Goal: Information Seeking & Learning: Learn about a topic

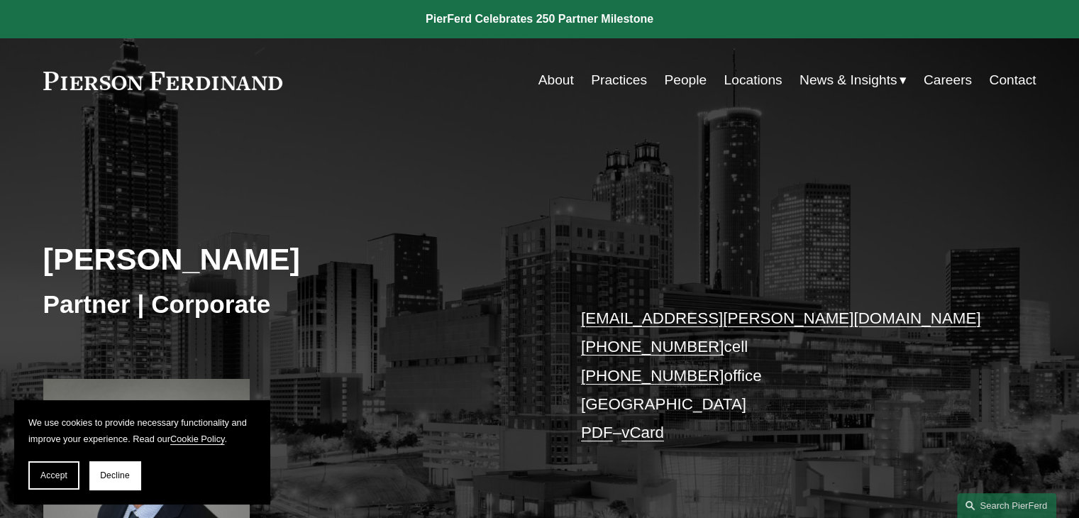
click at [888, 146] on div "[PERSON_NAME] Partner | Corporate [EMAIL_ADDRESS][PERSON_NAME][DOMAIN_NAME] [PH…" at bounding box center [539, 342] width 1079 height 438
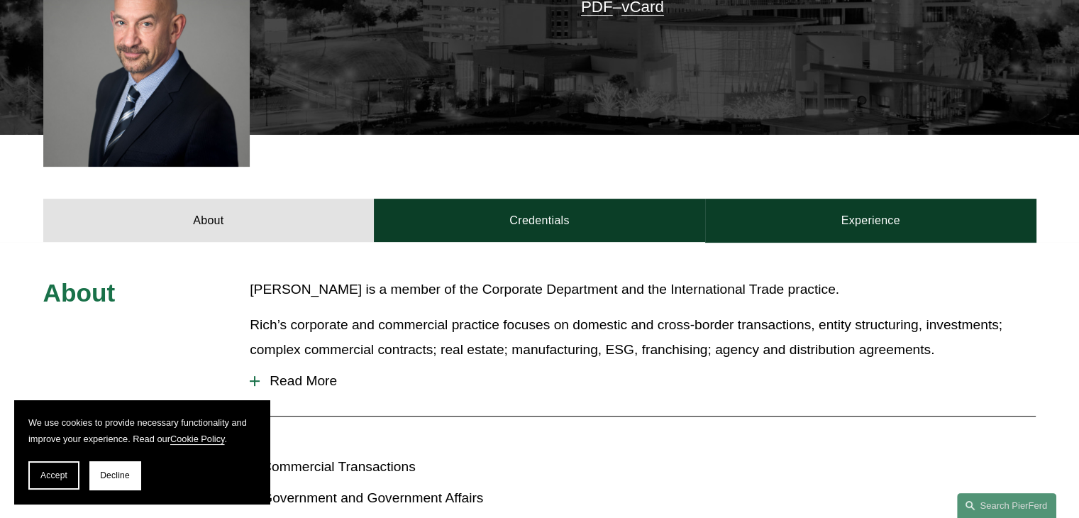
scroll to position [454, 0]
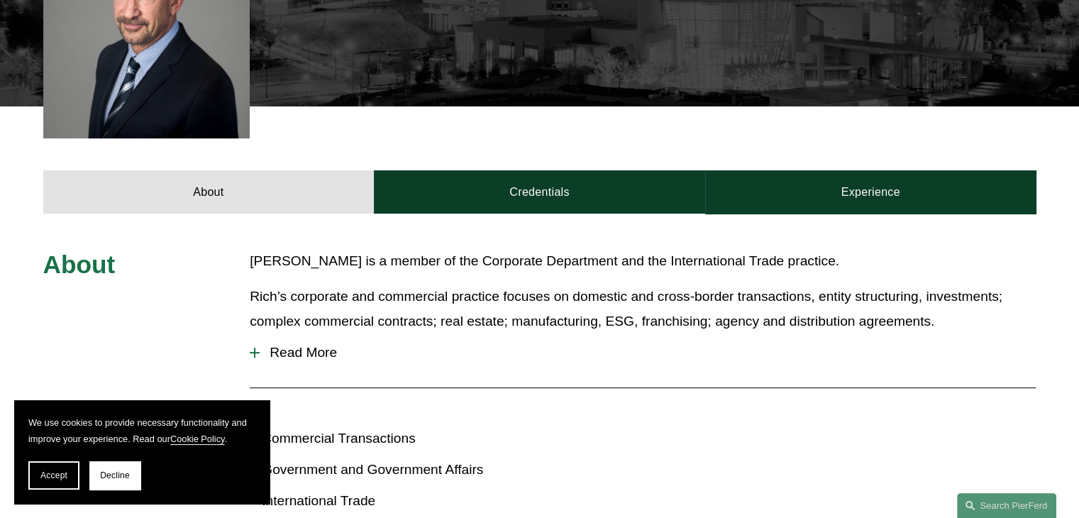
click at [314, 355] on span "Read More" at bounding box center [648, 353] width 776 height 16
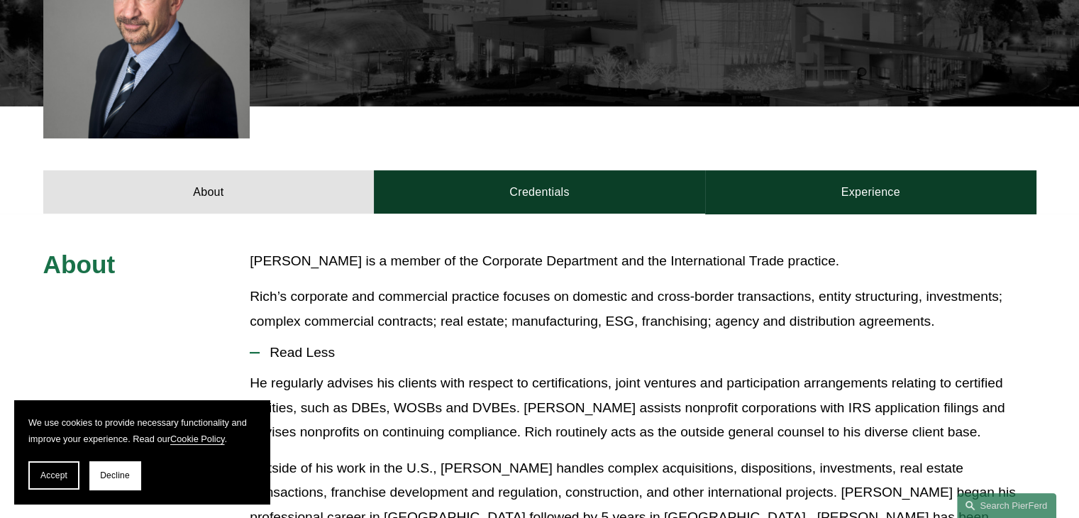
click at [590, 308] on p "Rich’s corporate and commercial practice focuses on domestic and cross-border t…" at bounding box center [643, 308] width 786 height 49
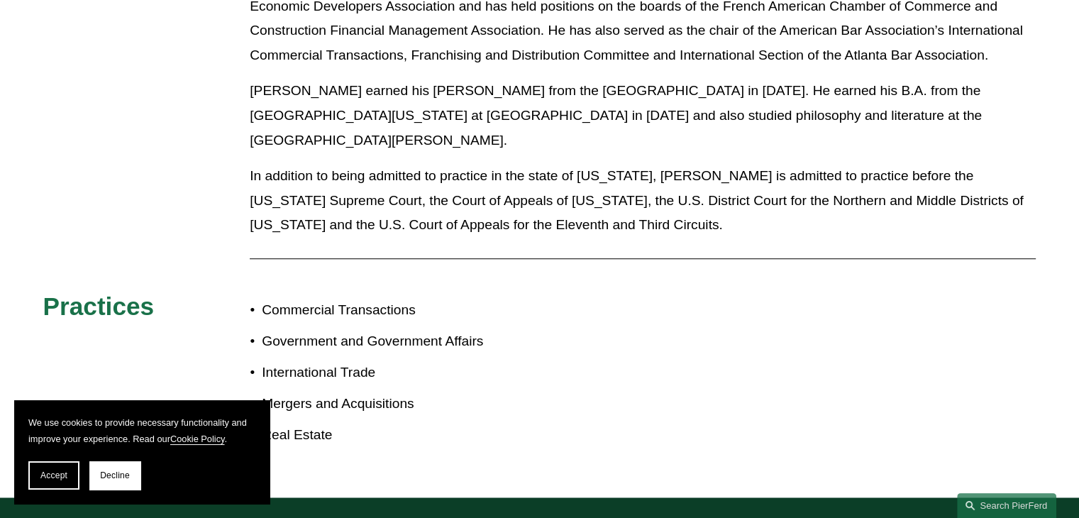
scroll to position [1078, 0]
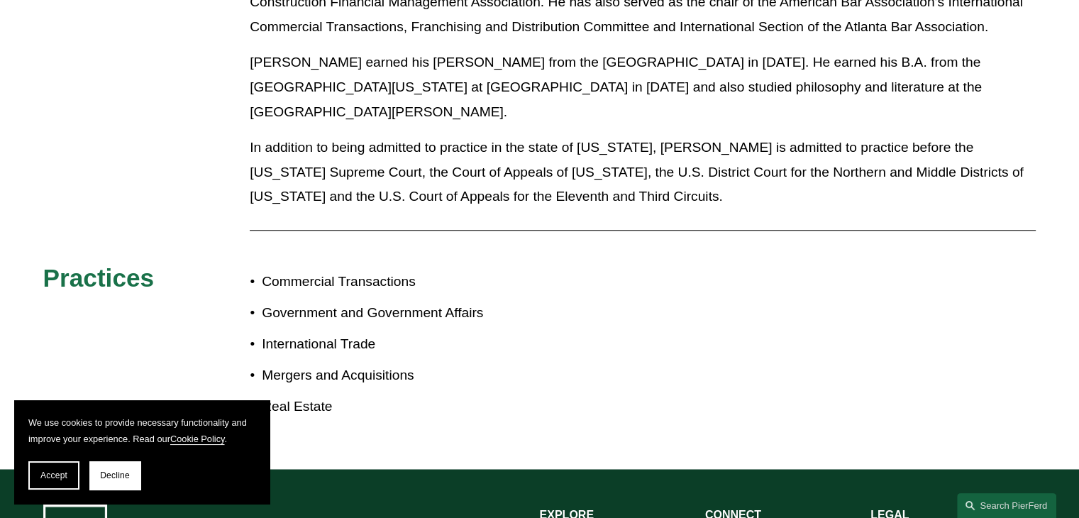
click at [602, 211] on div "About Rich Kaye is a member of the Corporate Department and the International T…" at bounding box center [539, 29] width 1079 height 809
click at [123, 466] on button "Decline" at bounding box center [114, 475] width 51 height 28
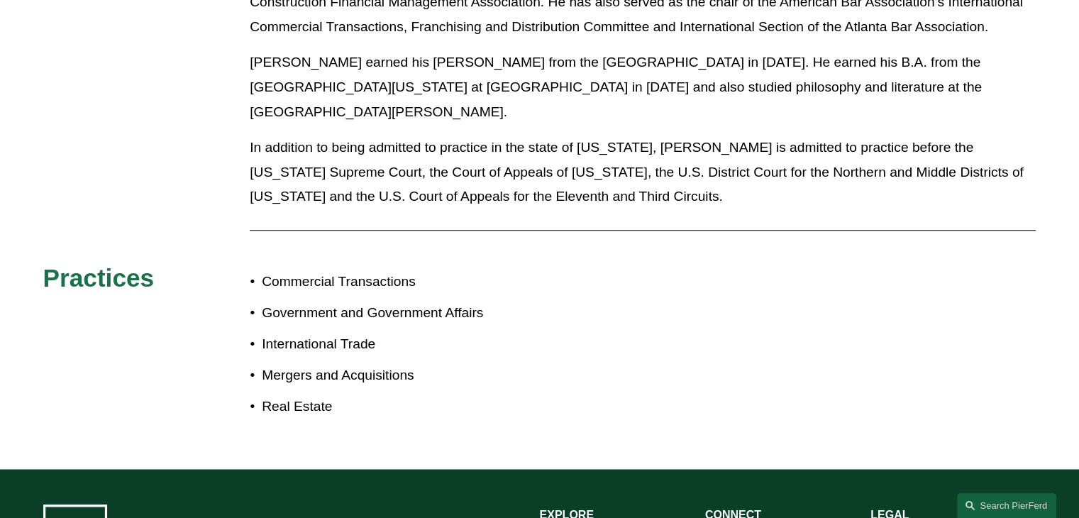
click at [348, 135] on p "In addition to being admitted to practice in the state of Georgia, Rich is admi…" at bounding box center [643, 172] width 786 height 74
click at [707, 55] on p "Rich earned his J.D. from the Emory University School of Law in 1983. He earned…" at bounding box center [643, 87] width 786 height 74
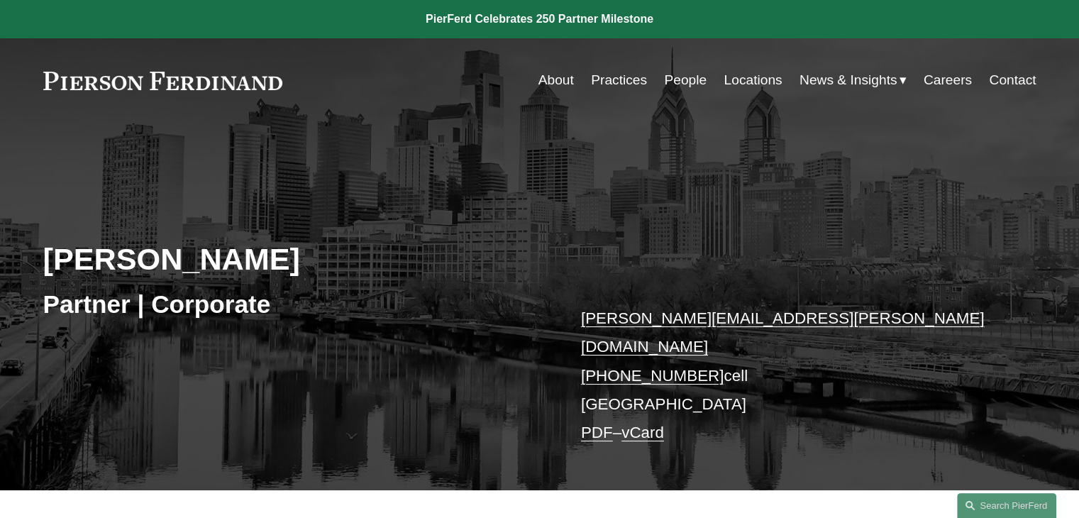
click at [439, 154] on div "[PERSON_NAME] Partner | Corporate [PERSON_NAME][EMAIL_ADDRESS][PERSON_NAME][DOM…" at bounding box center [539, 306] width 1079 height 367
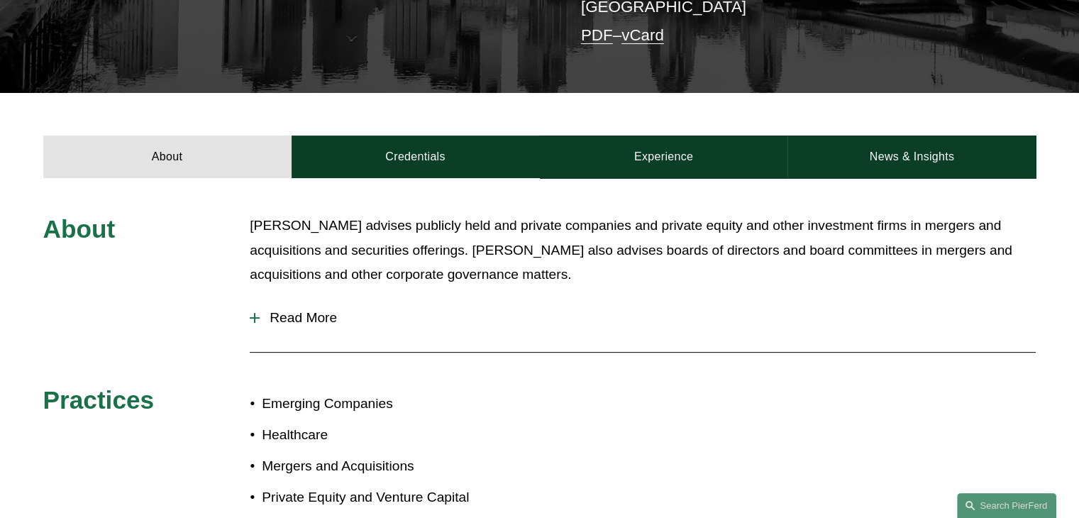
scroll to position [426, 0]
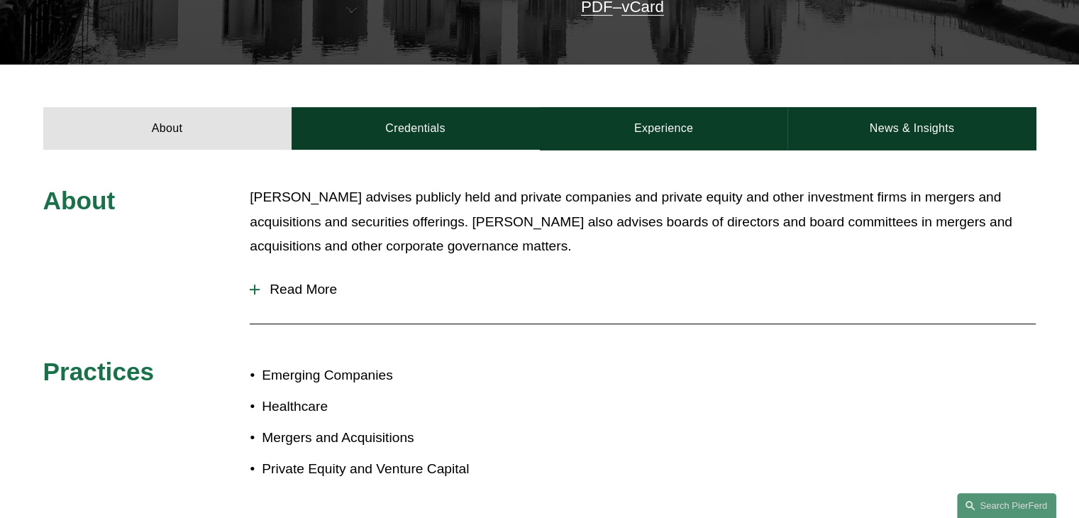
click at [257, 284] on button "Read More" at bounding box center [643, 289] width 786 height 37
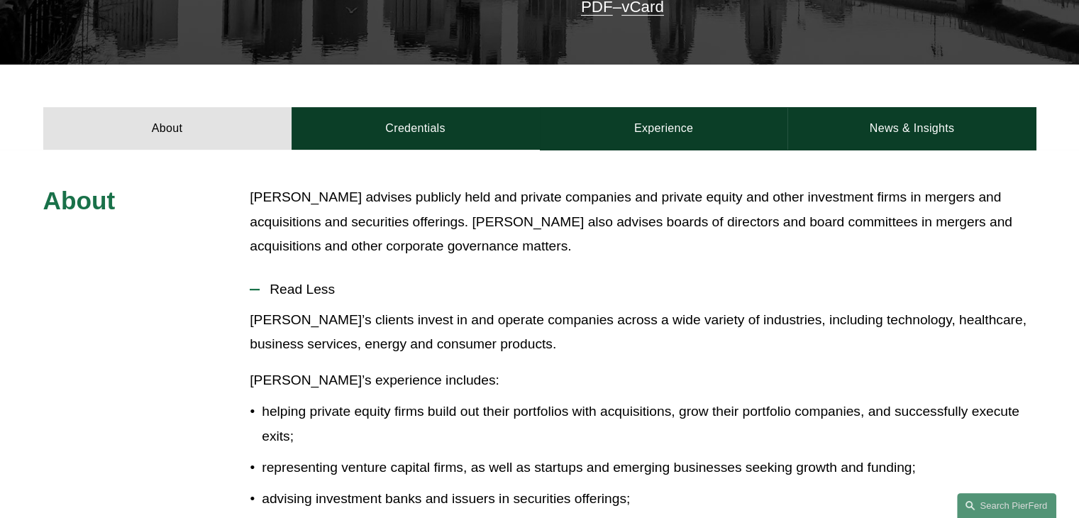
click at [534, 324] on p "[PERSON_NAME]’s clients invest in and operate companies across a wide variety o…" at bounding box center [643, 332] width 786 height 49
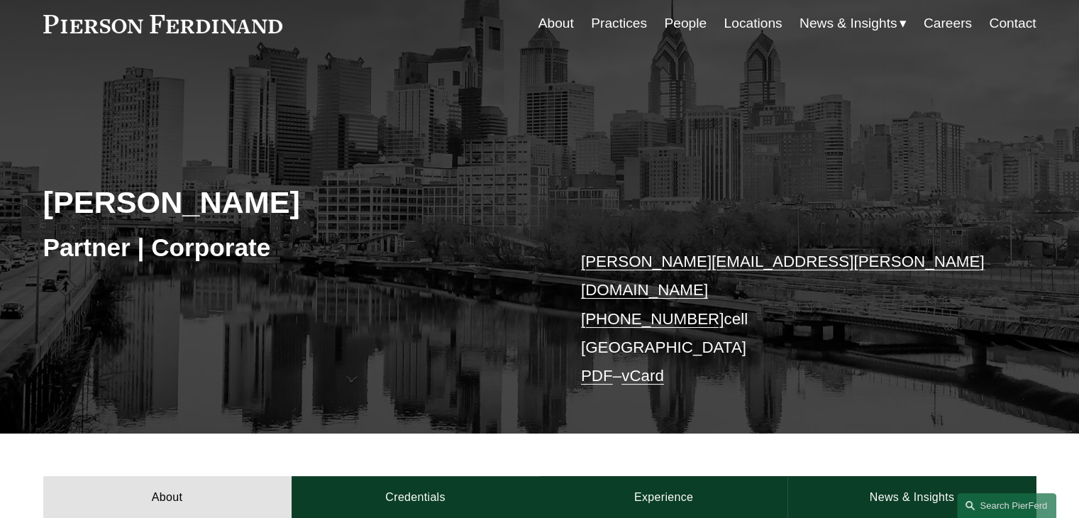
scroll to position [0, 0]
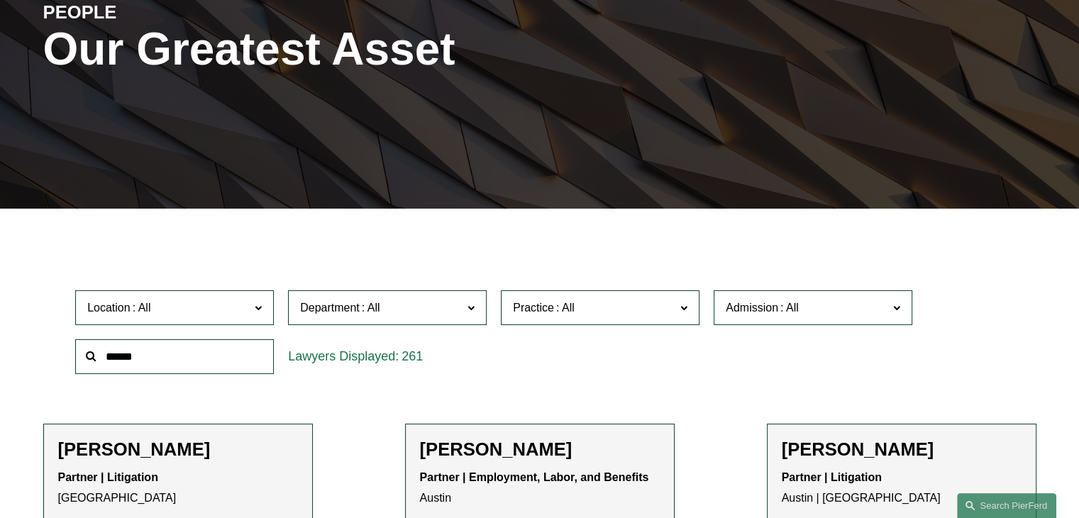
scroll to position [227, 0]
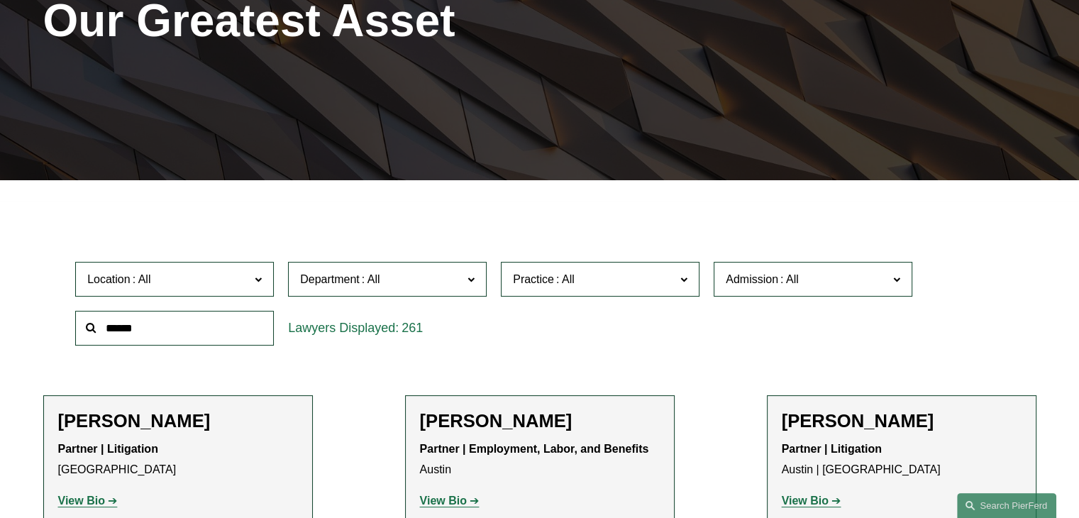
click at [133, 331] on input "text" at bounding box center [174, 328] width 199 height 35
type input "****"
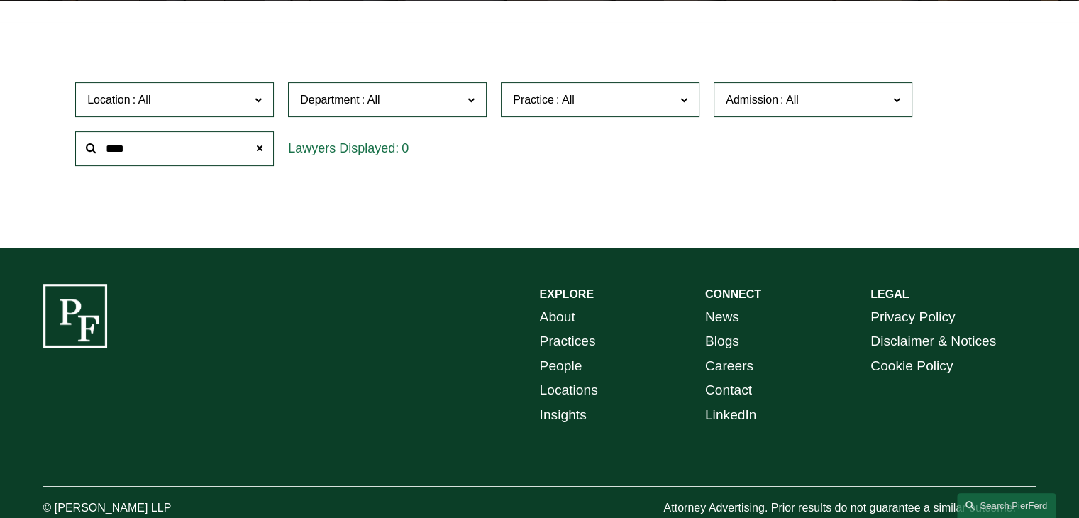
scroll to position [445, 0]
